Goal: Information Seeking & Learning: Learn about a topic

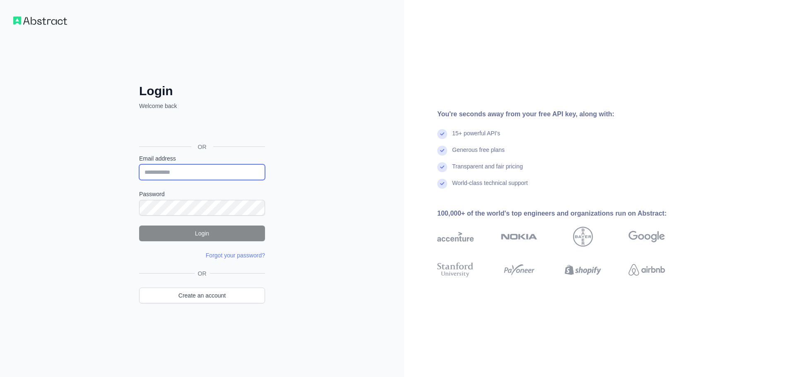
type input "**********"
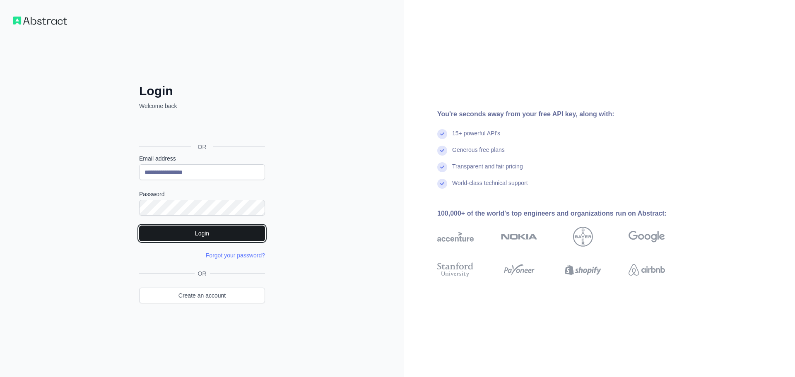
click at [199, 236] on button "Login" at bounding box center [202, 234] width 126 height 16
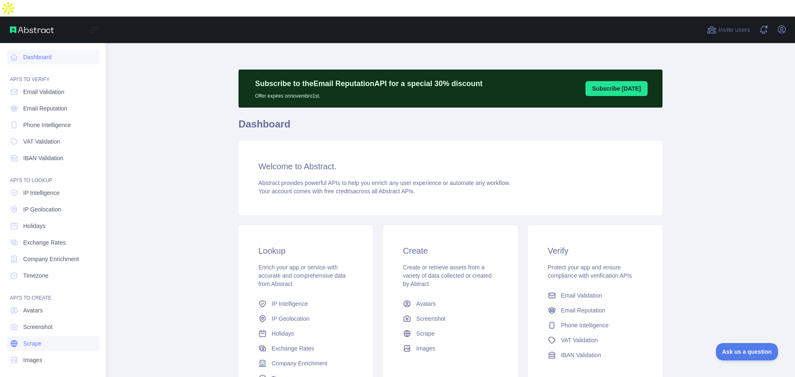
click at [41, 336] on link "Scrape" at bounding box center [53, 343] width 93 height 15
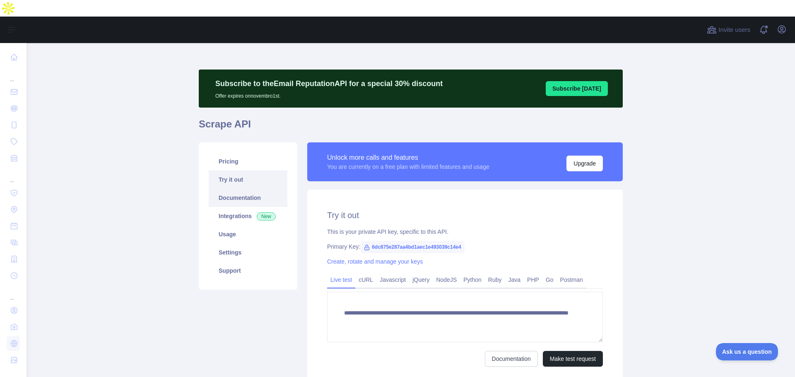
click at [244, 189] on link "Documentation" at bounding box center [248, 198] width 79 height 18
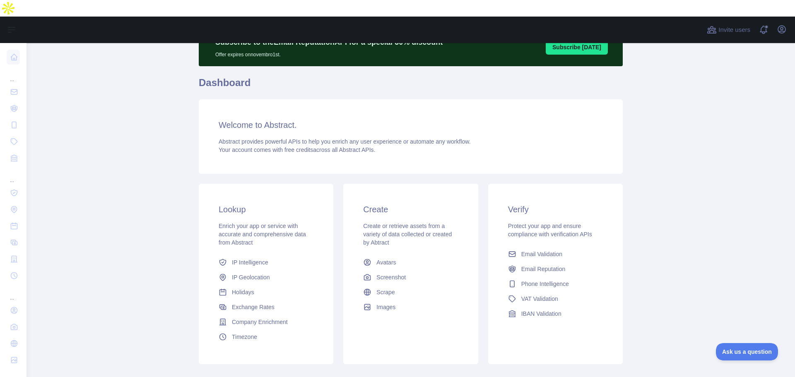
scroll to position [73, 0]
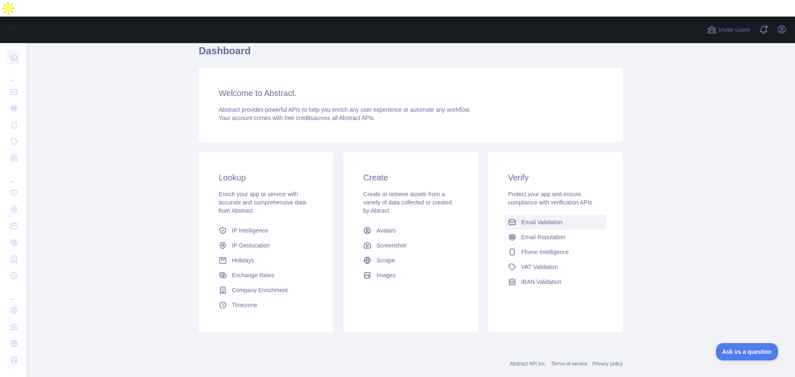
click at [530, 218] on span "Email Validation" at bounding box center [542, 222] width 41 height 8
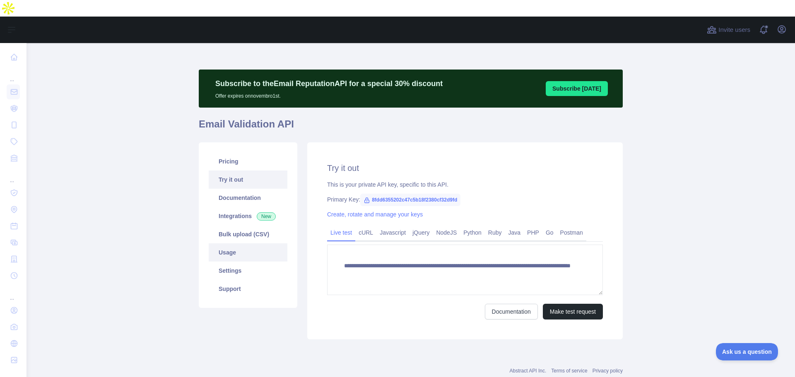
click at [230, 244] on link "Usage" at bounding box center [248, 253] width 79 height 18
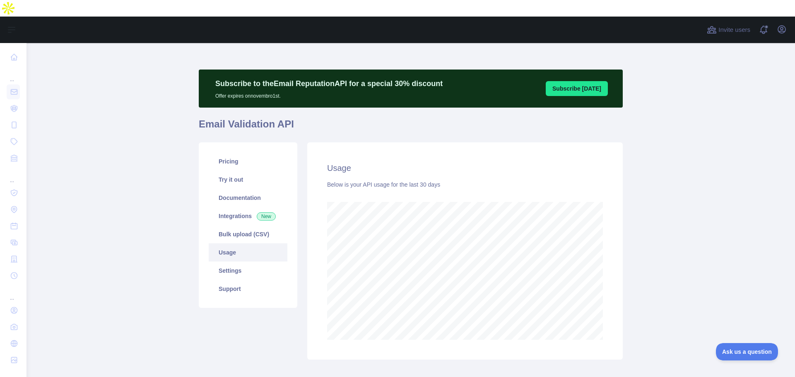
scroll to position [351, 763]
